Goal: Transaction & Acquisition: Purchase product/service

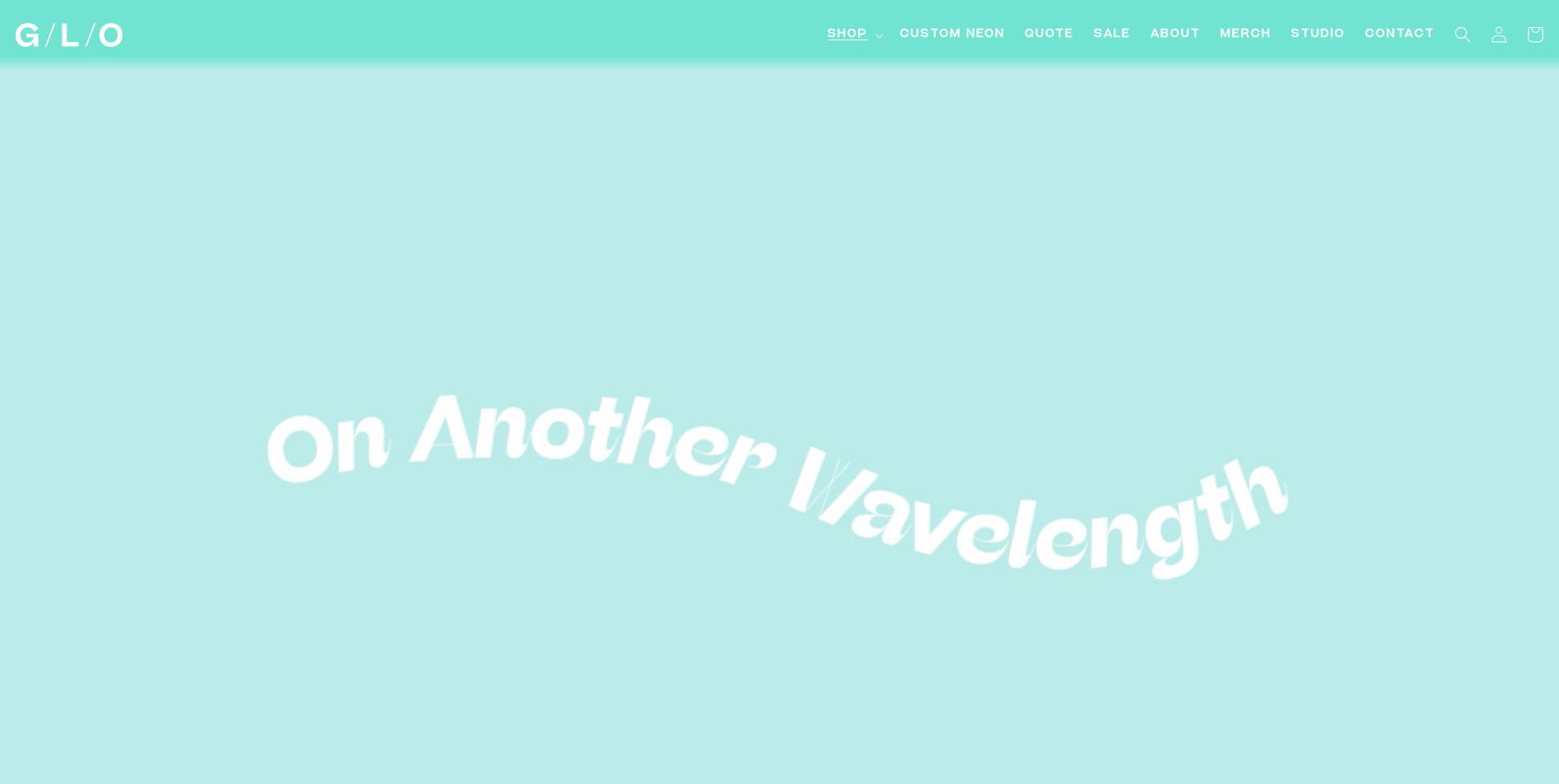
click at [850, 35] on span "Shop" at bounding box center [848, 35] width 40 height 17
click at [835, 27] on span "Shop" at bounding box center [848, 35] width 40 height 17
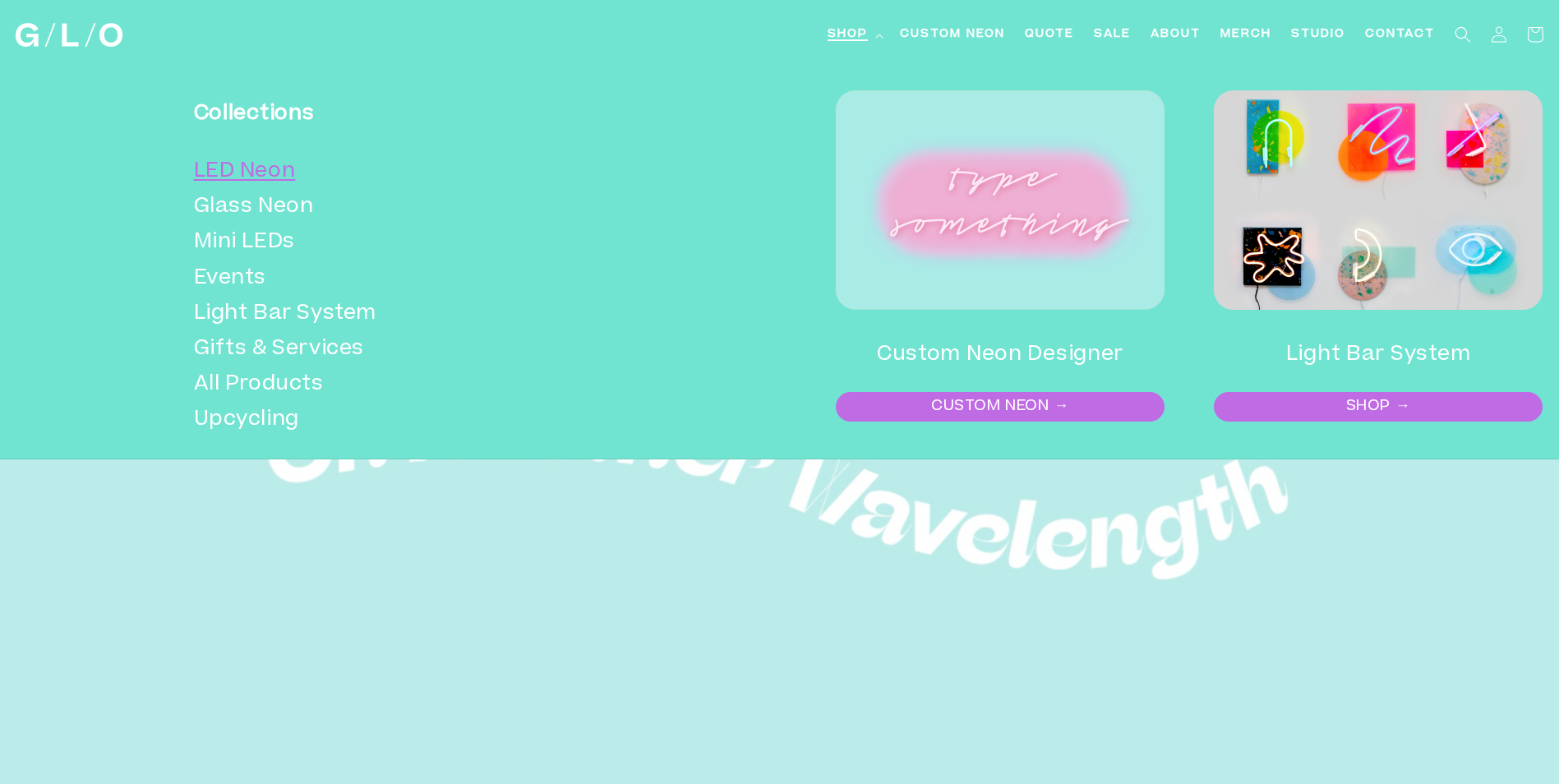
click at [285, 179] on link "LED Neon" at bounding box center [410, 172] width 433 height 35
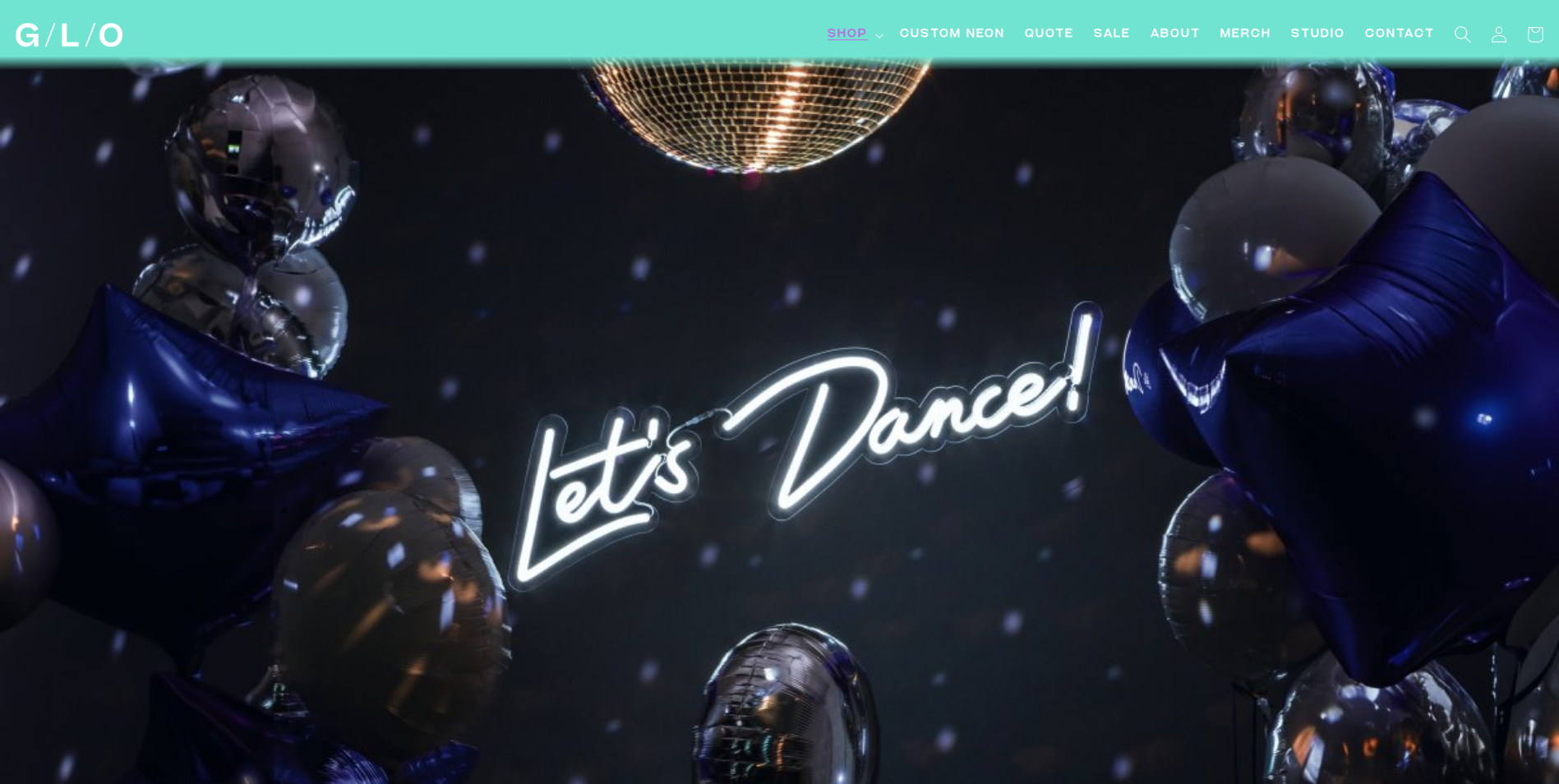
click at [1465, 31] on icon "Search" at bounding box center [1462, 34] width 17 height 17
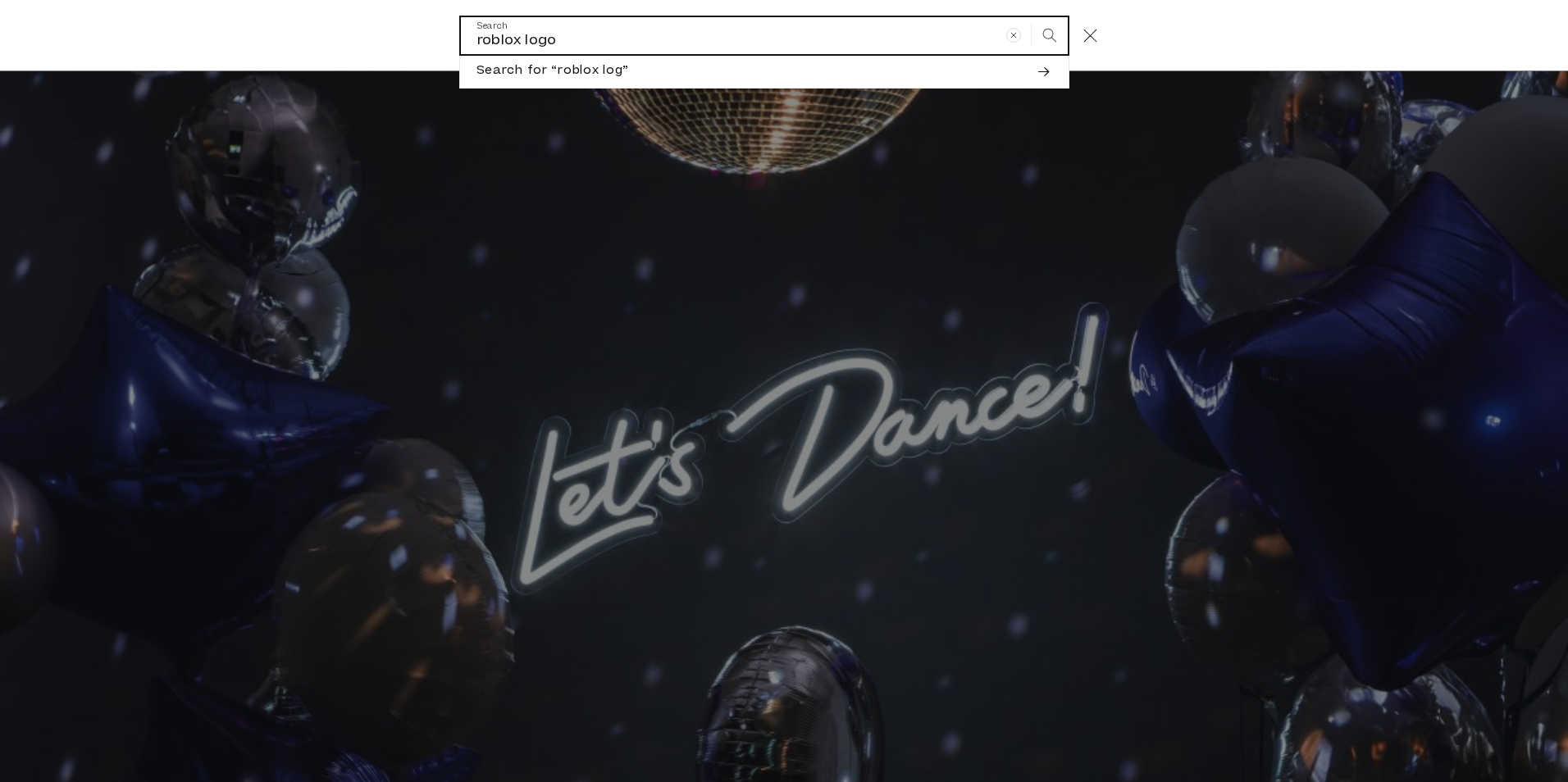
type input "roblox logo"
click at [1031, 17] on button "Search" at bounding box center [1048, 35] width 36 height 36
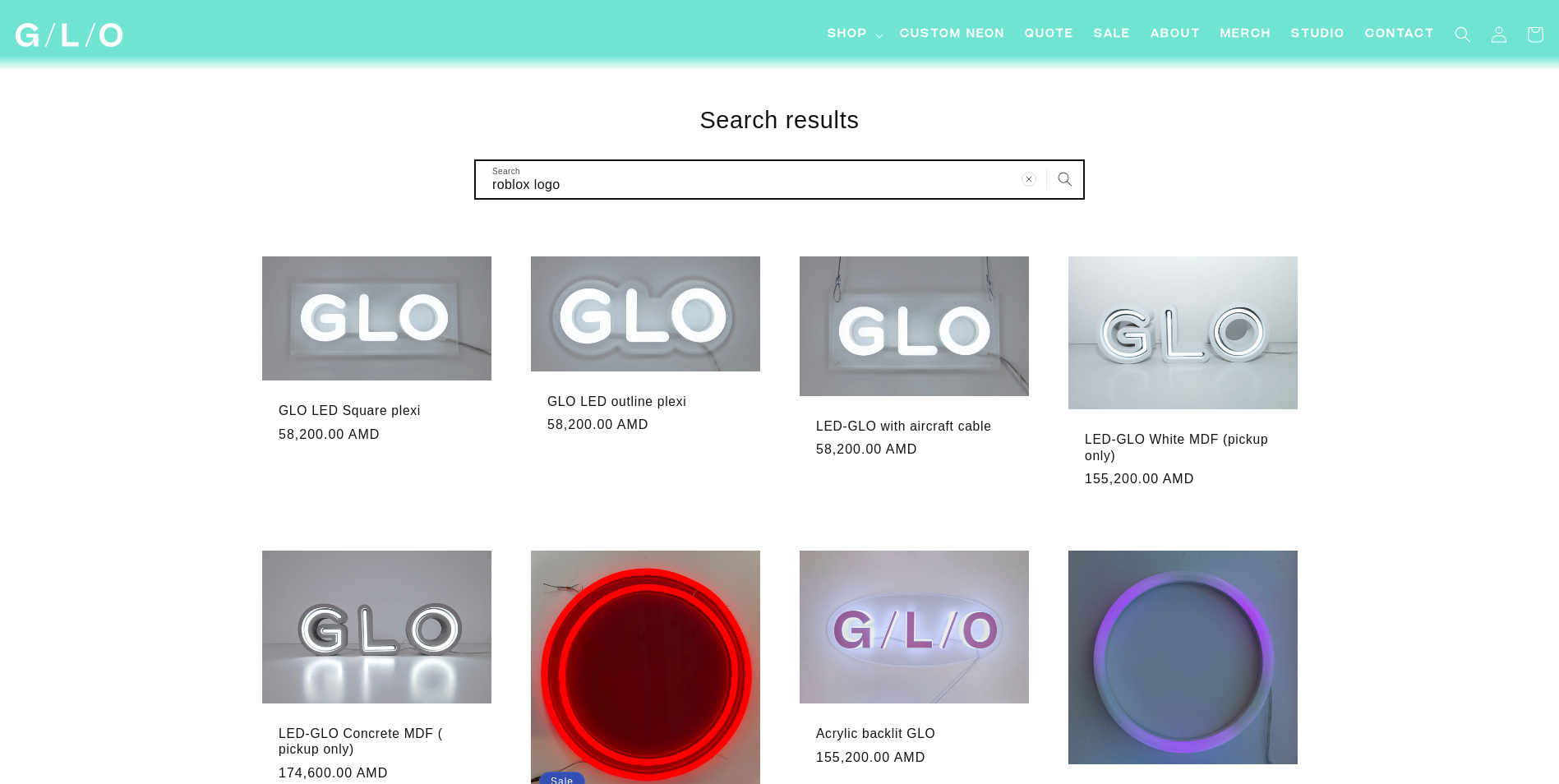
click at [733, 177] on input "roblox logo" at bounding box center [780, 179] width 607 height 37
type input "roblox log"
type input "roblox lo"
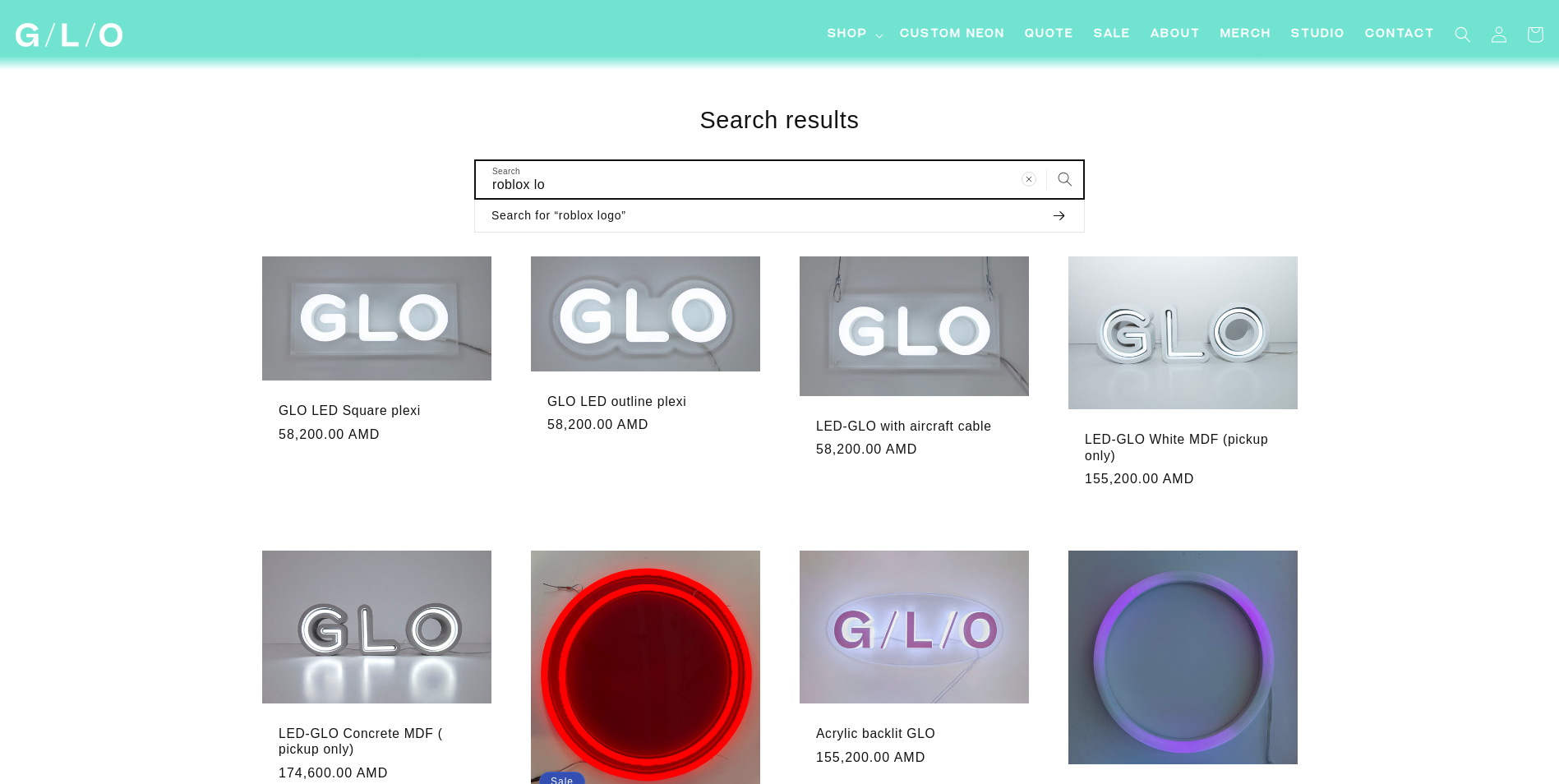
type input "roblox l"
type input "roblox"
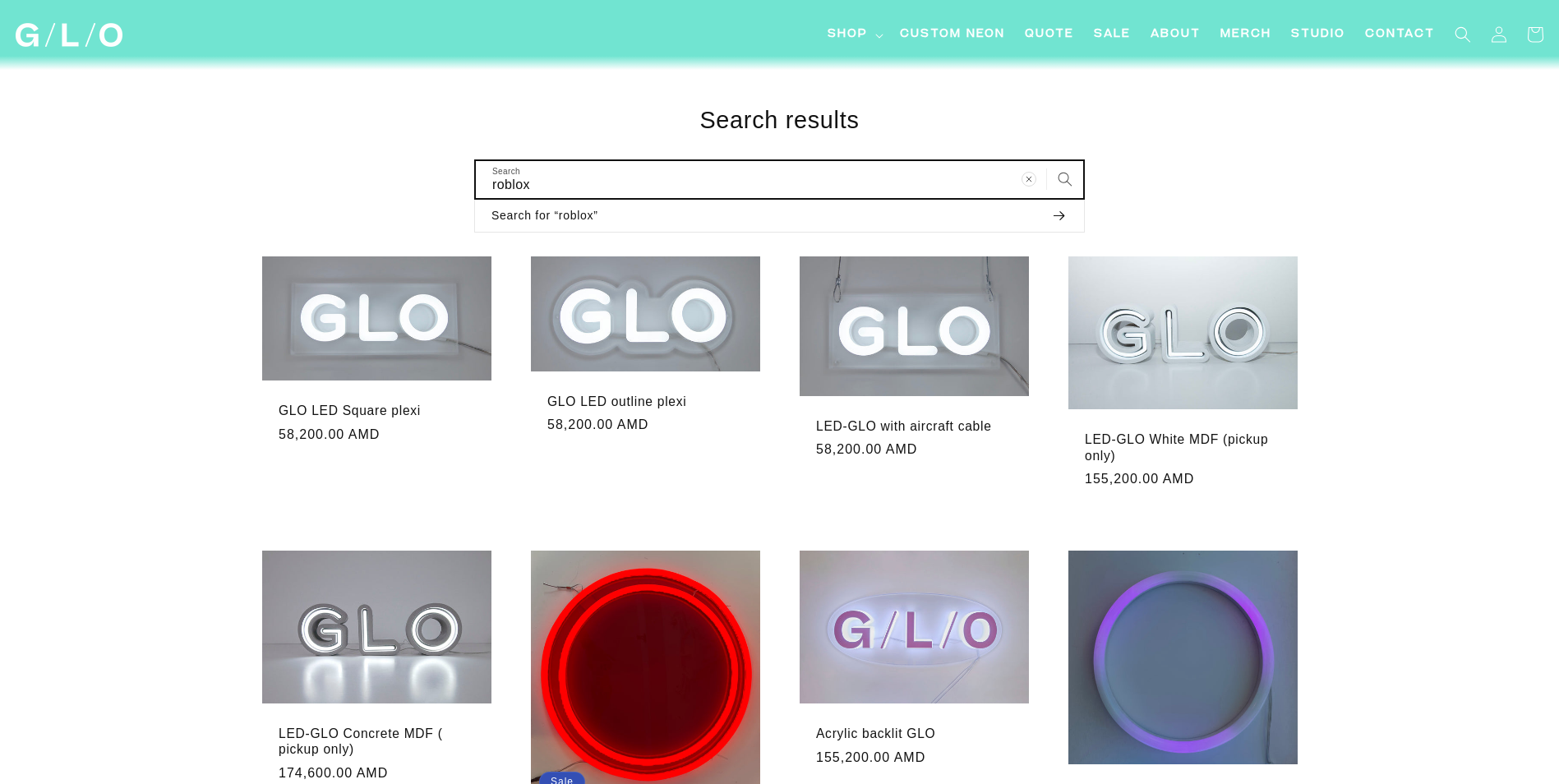
type input "roblox"
click button "Search for “roblox”" at bounding box center [780, 216] width 609 height 33
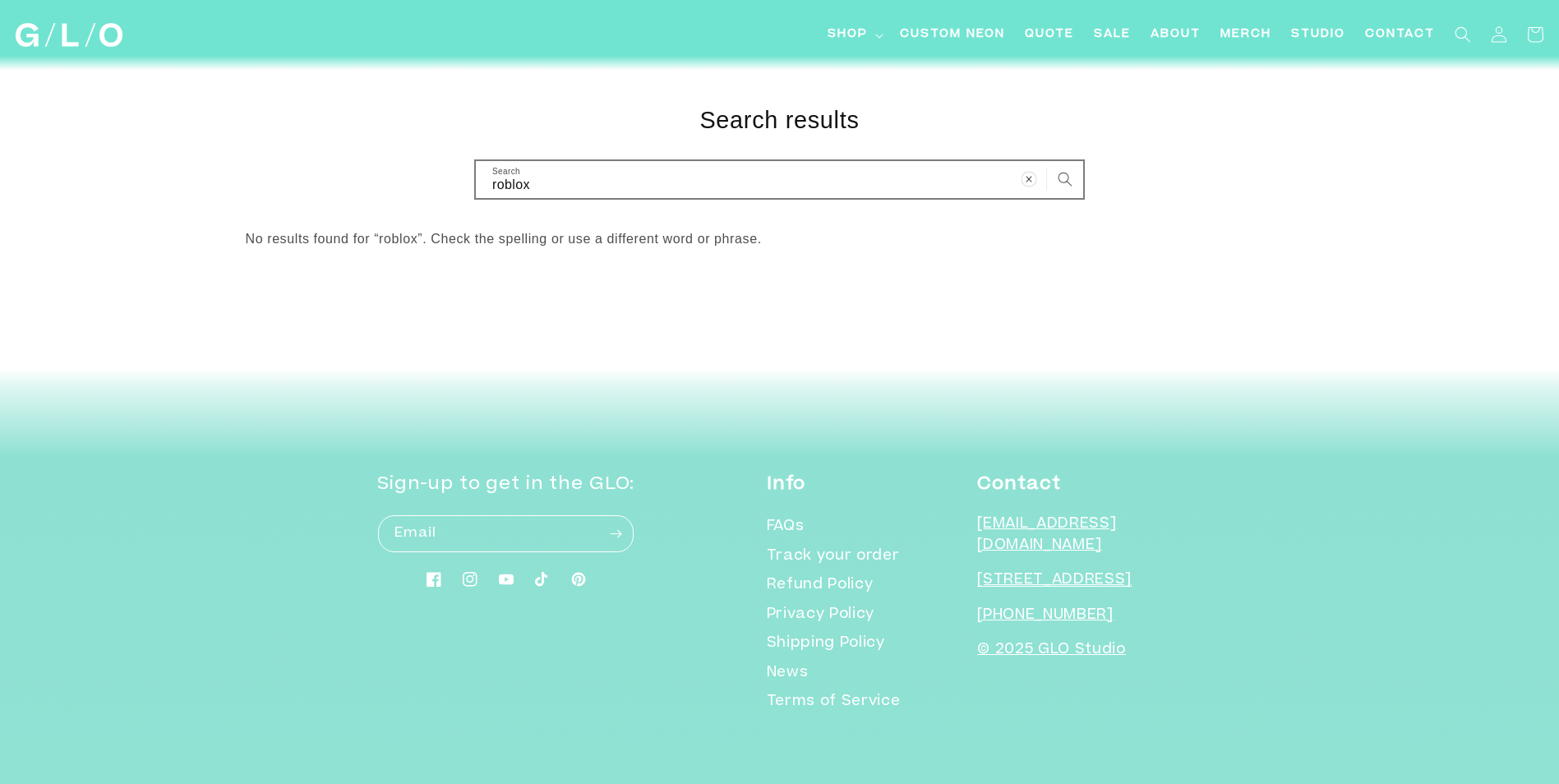
click at [1022, 175] on icon "Clear search term" at bounding box center [1028, 179] width 16 height 16
click at [1130, 34] on span "SALE" at bounding box center [1113, 35] width 37 height 17
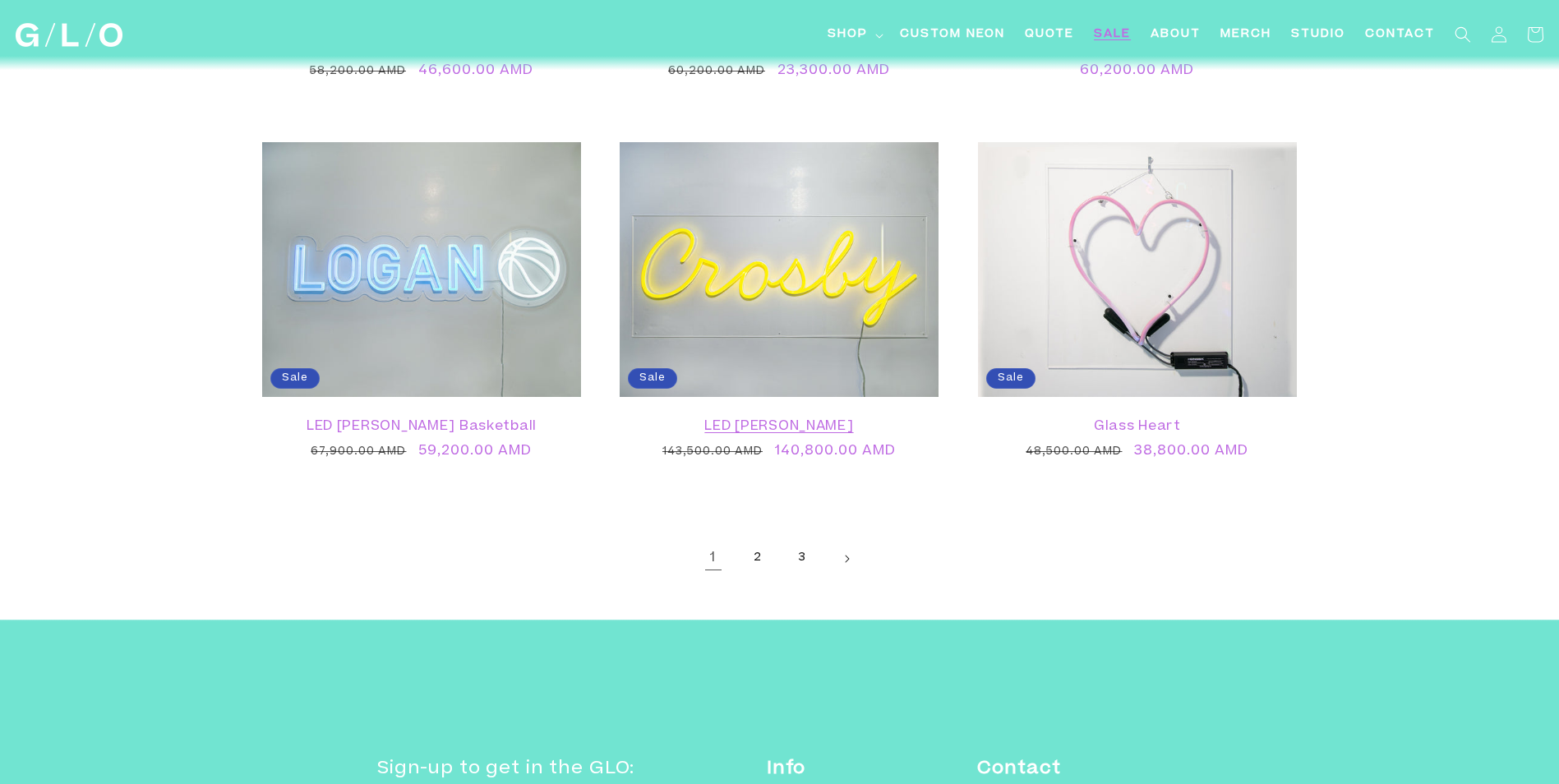
scroll to position [2819, 0]
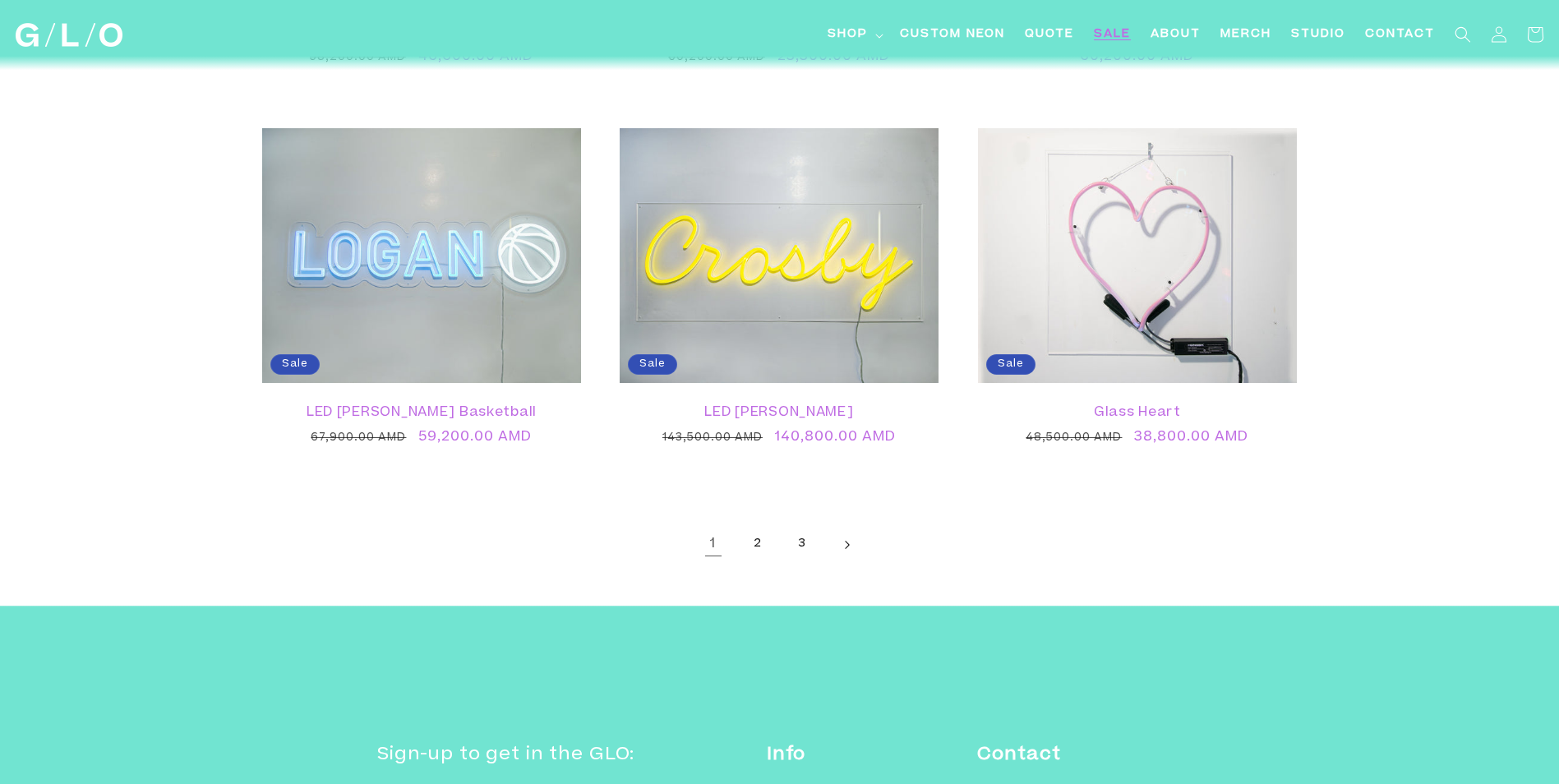
click at [853, 532] on link "Next page" at bounding box center [846, 544] width 36 height 36
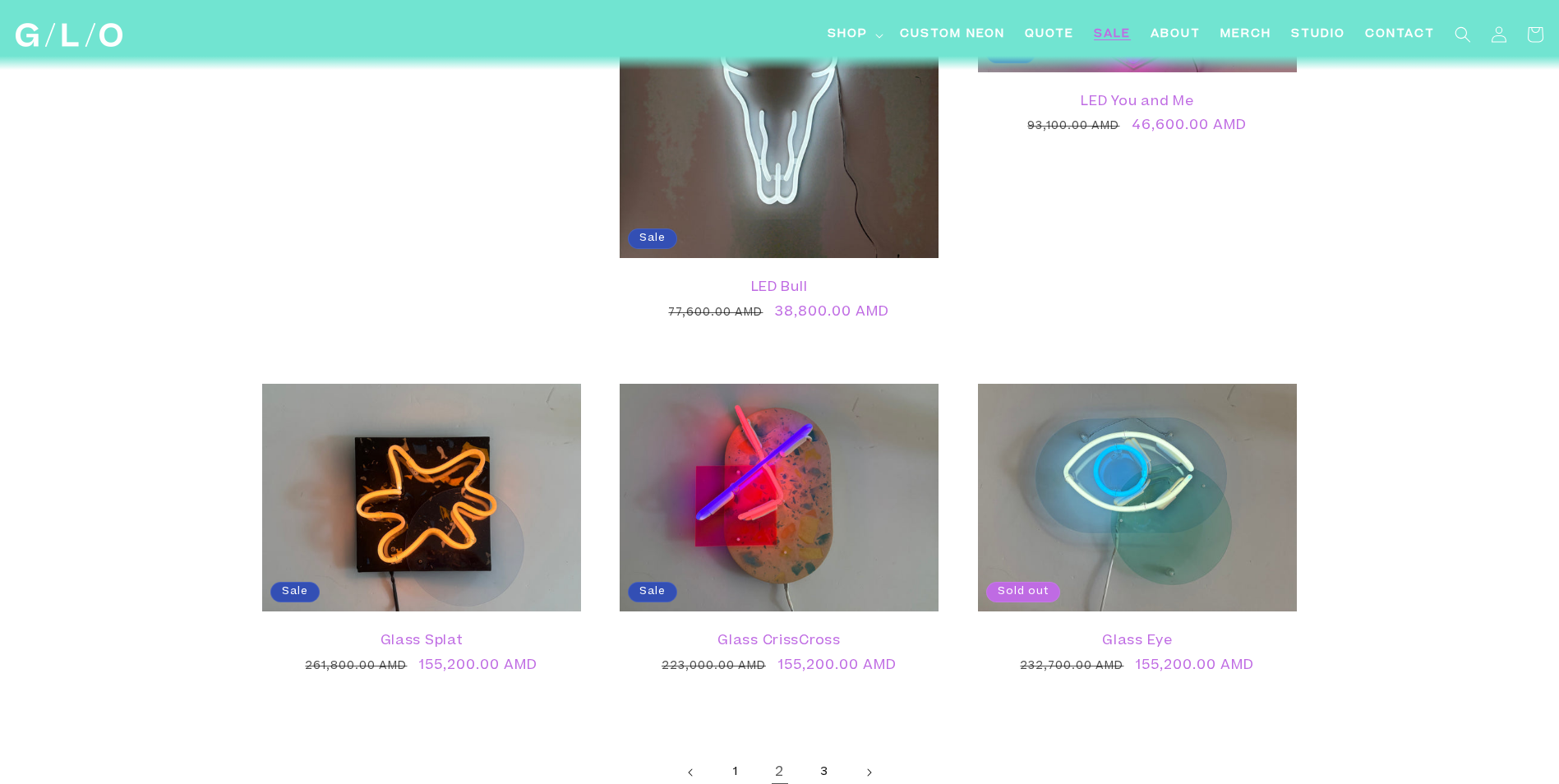
scroll to position [3014, 0]
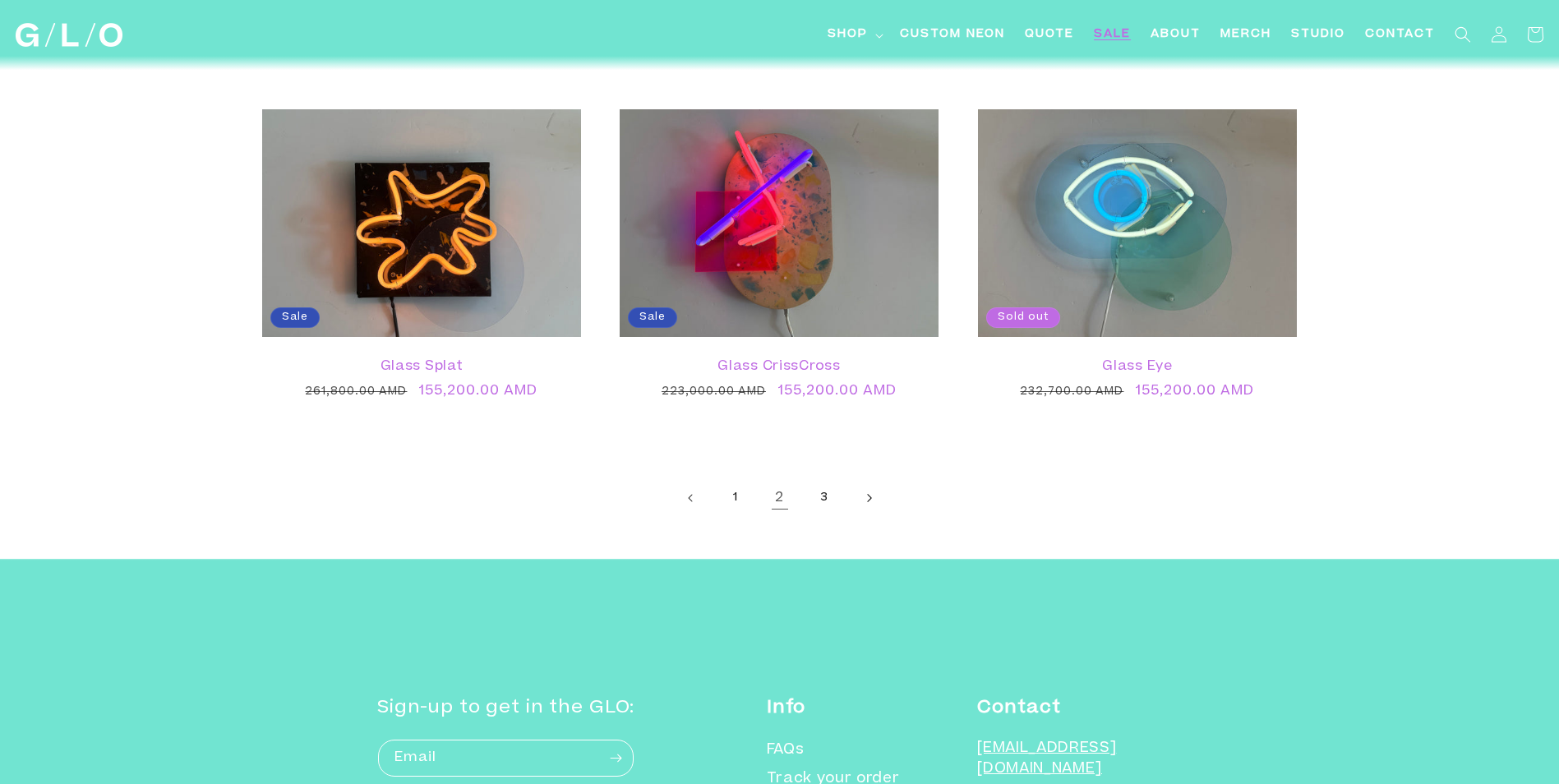
click at [873, 500] on link "Next page" at bounding box center [868, 498] width 36 height 36
